Goal: Navigation & Orientation: Find specific page/section

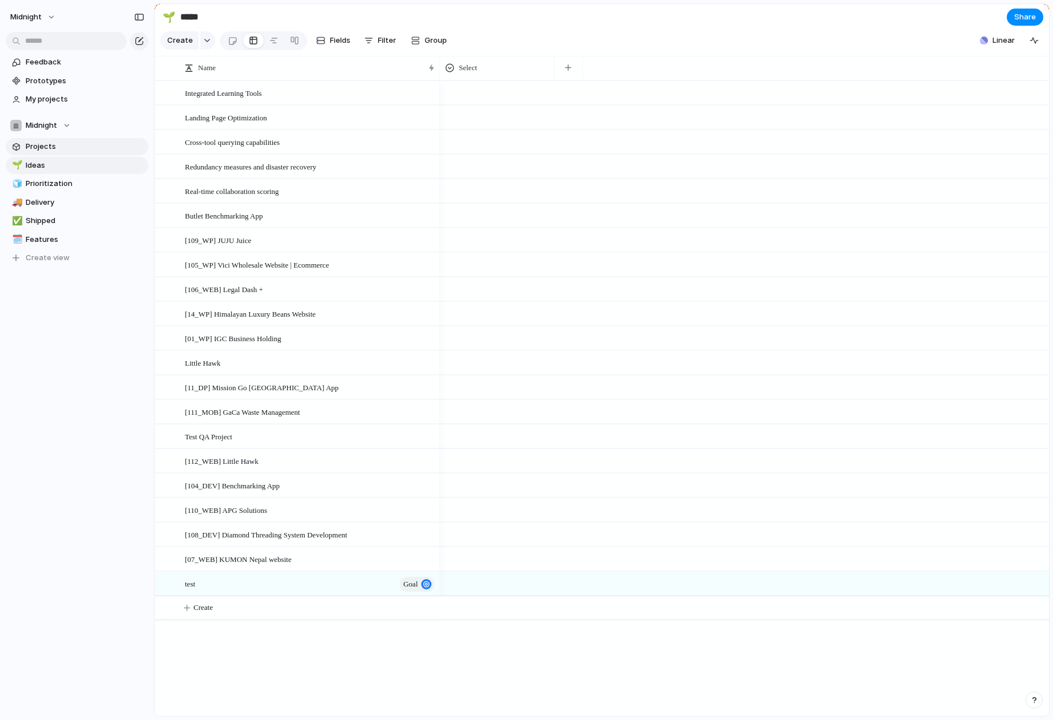
click at [99, 144] on span "Projects" at bounding box center [85, 146] width 119 height 11
